Goal: Task Accomplishment & Management: Manage account settings

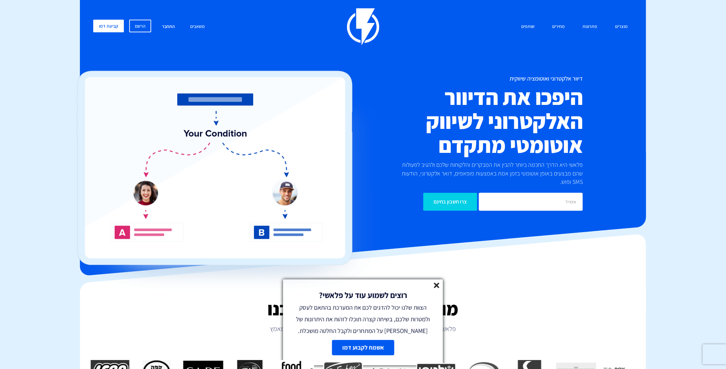
click at [174, 29] on link "התחבר" at bounding box center [168, 27] width 23 height 14
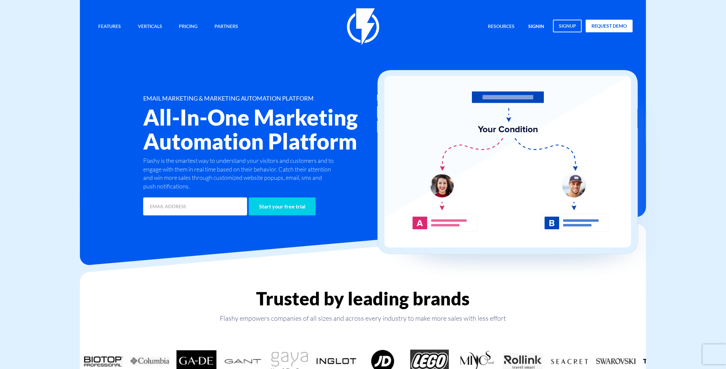
click at [538, 26] on link "signin" at bounding box center [537, 27] width 26 height 14
click at [537, 26] on link "signin" at bounding box center [537, 27] width 26 height 14
click at [540, 28] on link "signin" at bounding box center [537, 27] width 26 height 14
